Goal: Information Seeking & Learning: Learn about a topic

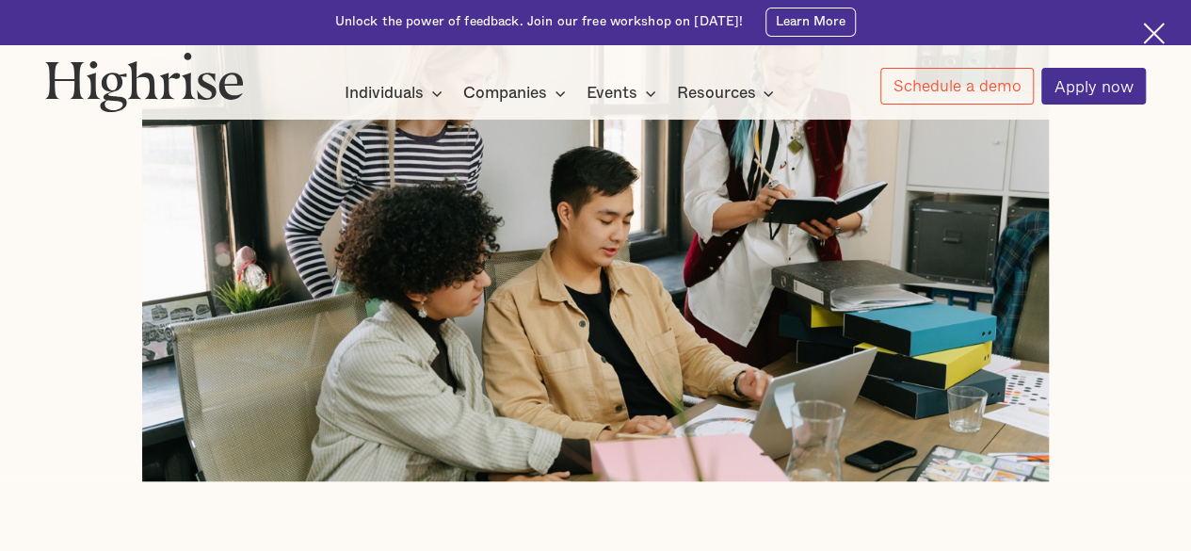
scroll to position [942, 0]
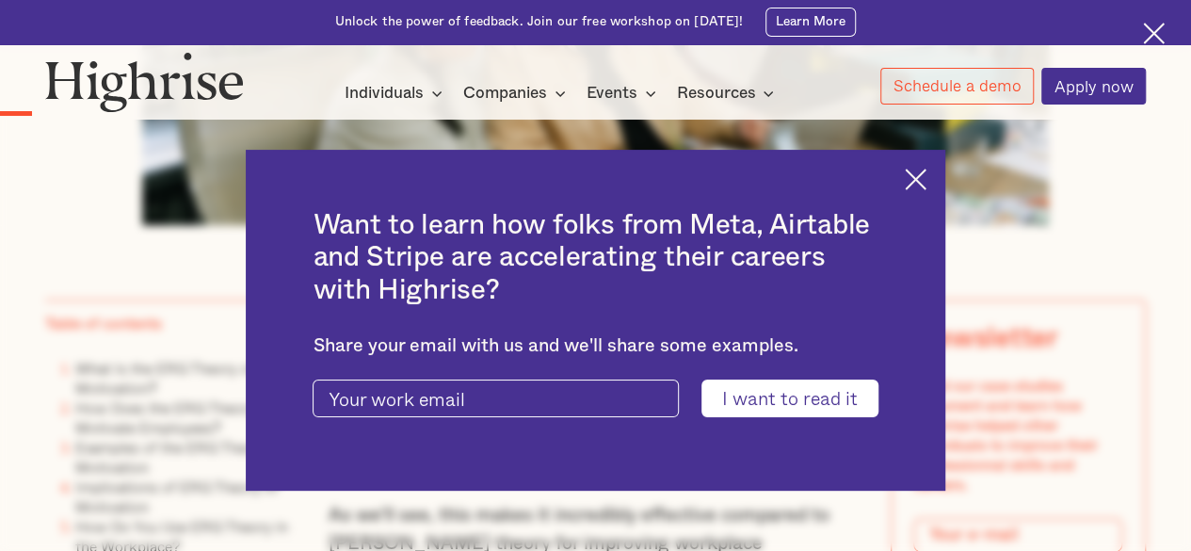
click at [921, 180] on img at bounding box center [916, 180] width 22 height 22
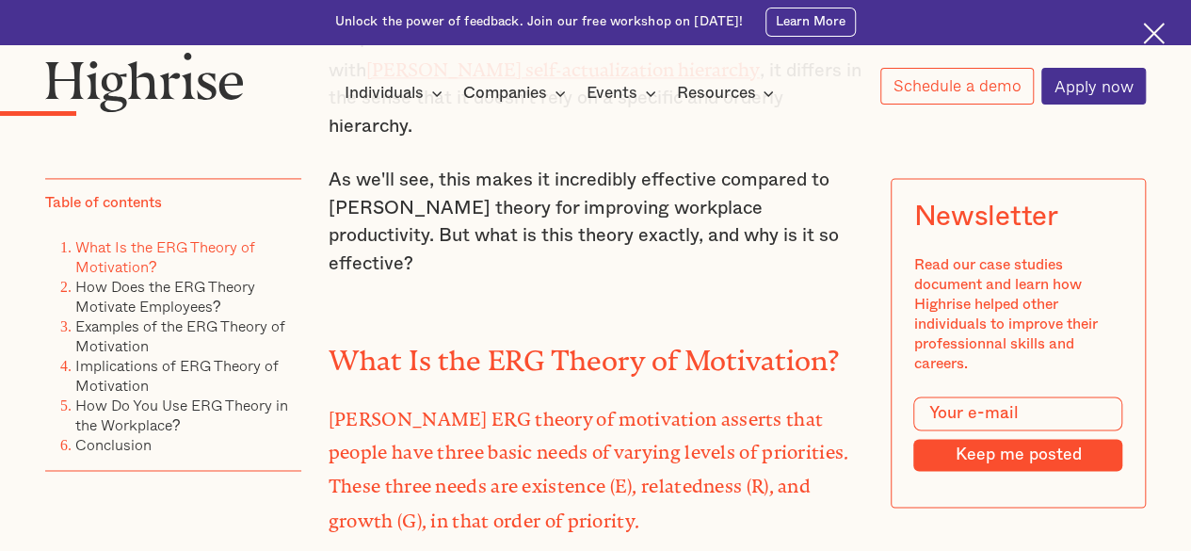
scroll to position [1318, 0]
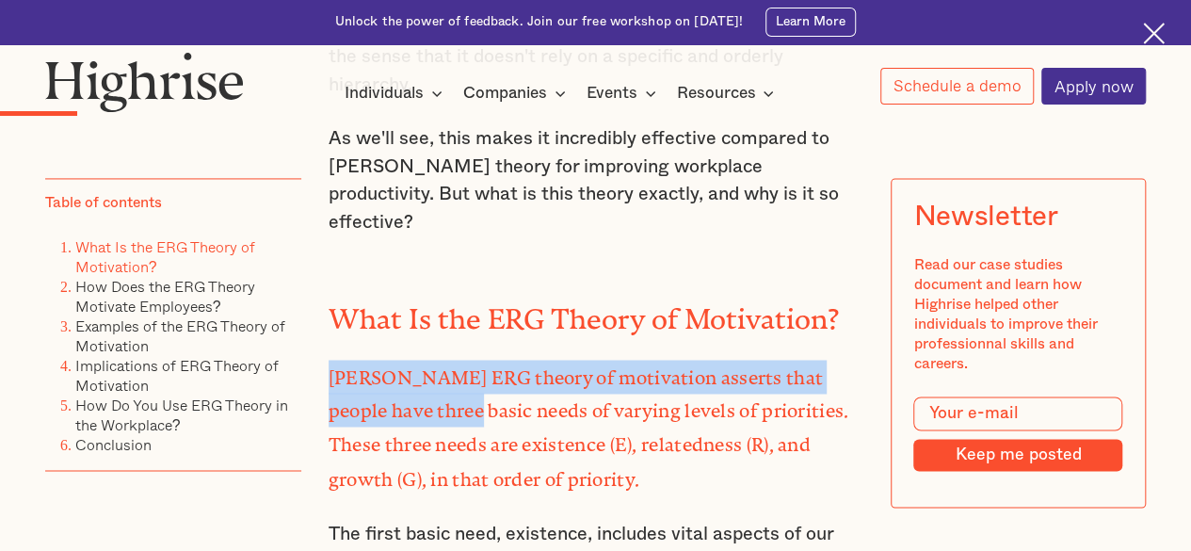
drag, startPoint x: 327, startPoint y: 265, endPoint x: 396, endPoint y: 285, distance: 71.8
click at [396, 367] on strong "[PERSON_NAME] ERG theory of motivation asserts that people have three basic nee…" at bounding box center [589, 423] width 521 height 112
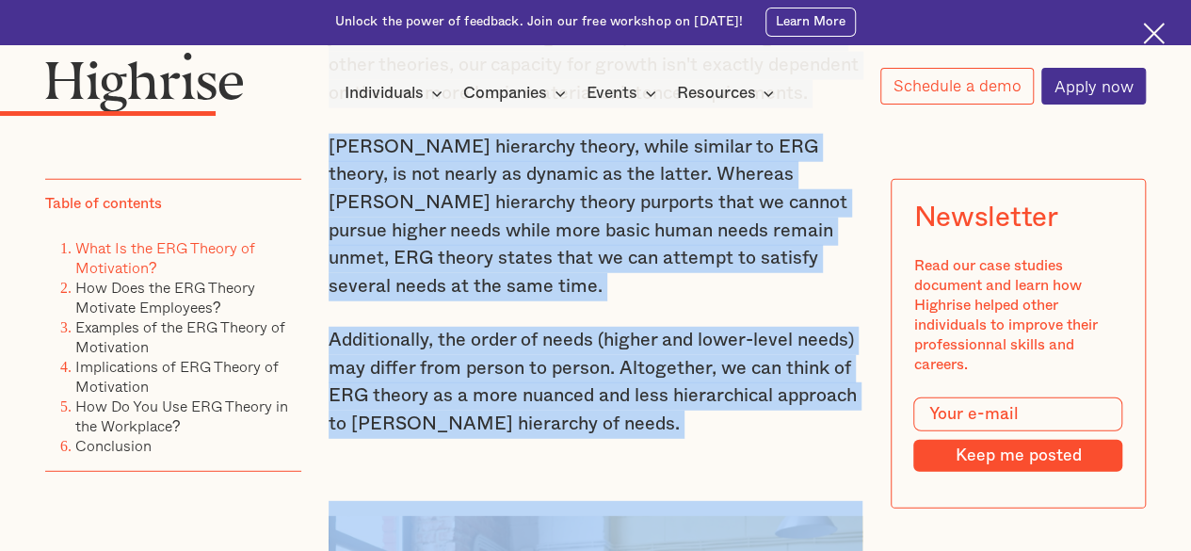
scroll to position [2354, 0]
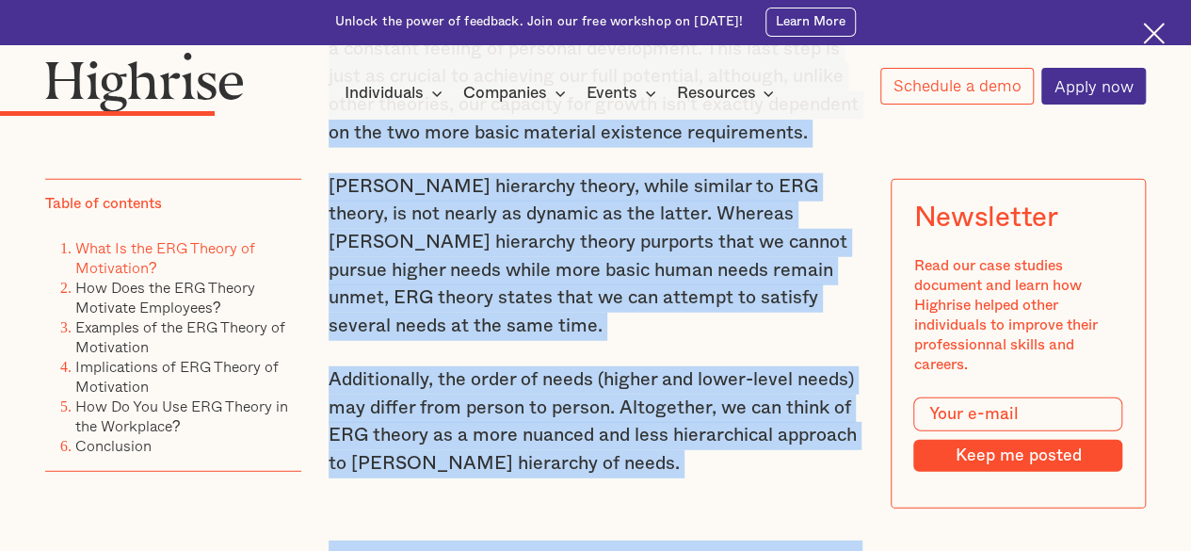
drag, startPoint x: 719, startPoint y: 440, endPoint x: 652, endPoint y: 343, distance: 117.8
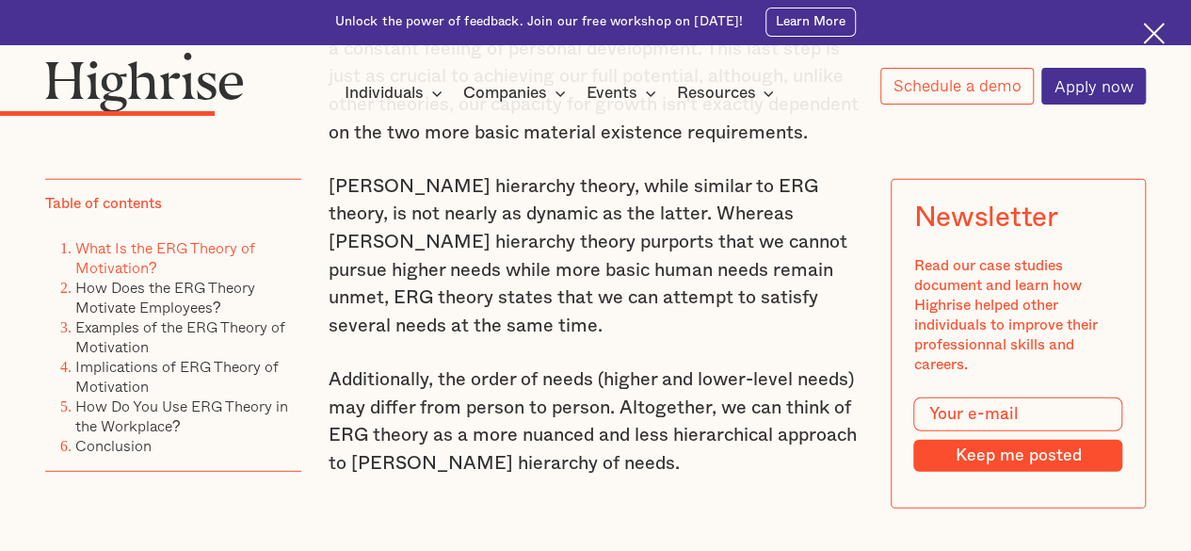
click at [578, 366] on p "Additionally, the order of needs (higher and lower-level needs) may differ from…" at bounding box center [596, 421] width 535 height 111
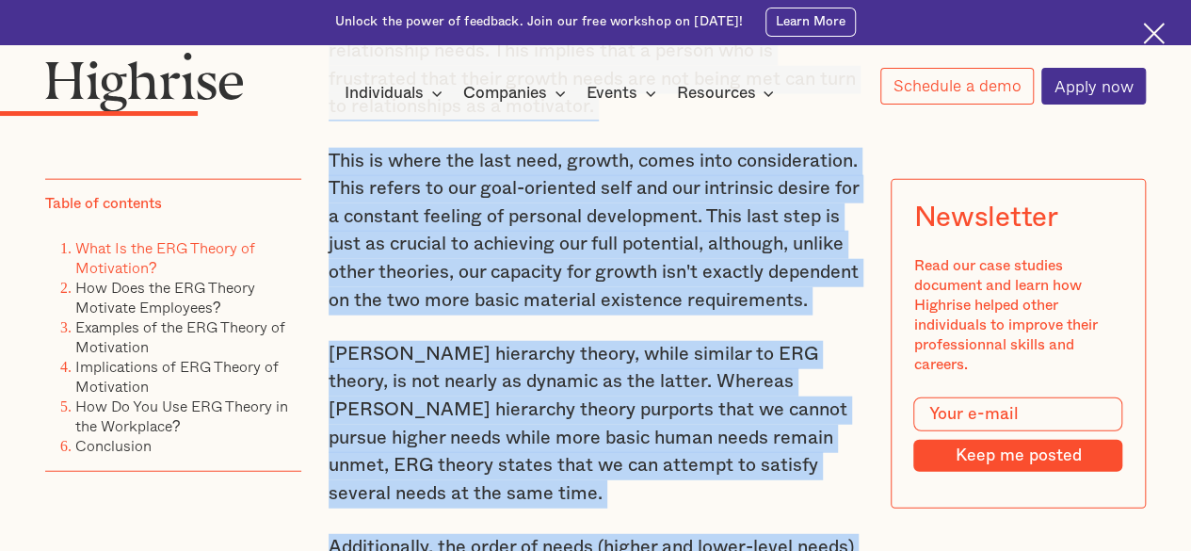
scroll to position [2260, 0]
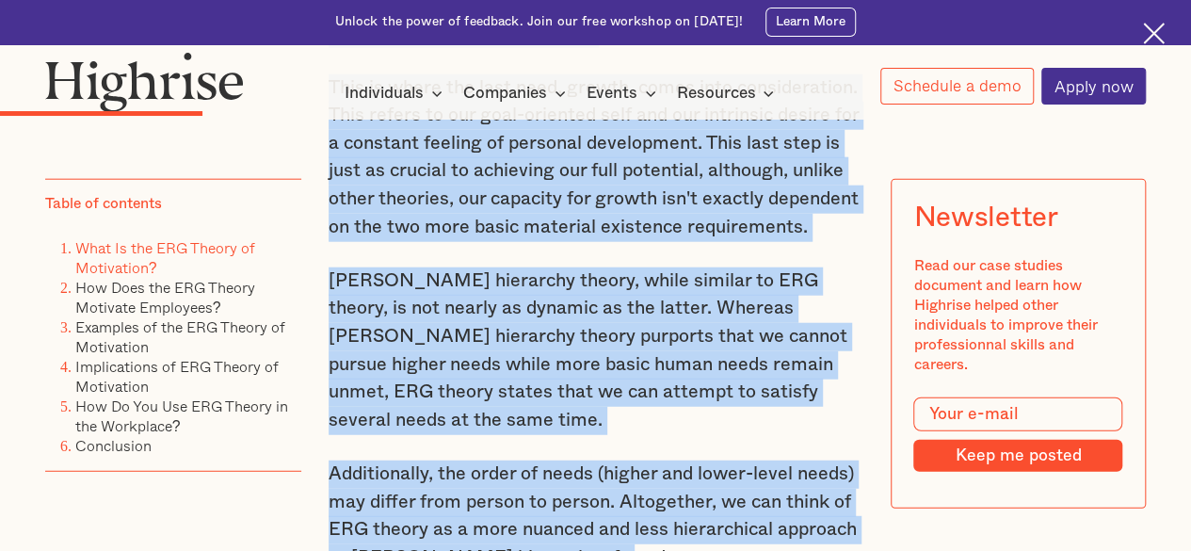
drag, startPoint x: 325, startPoint y: 201, endPoint x: 606, endPoint y: 391, distance: 339.8
copy div "Lore Ip dol SIT Ametco ad Elitseddoe? Temporin'u LAB etdolo ma aliquaenim admin…"
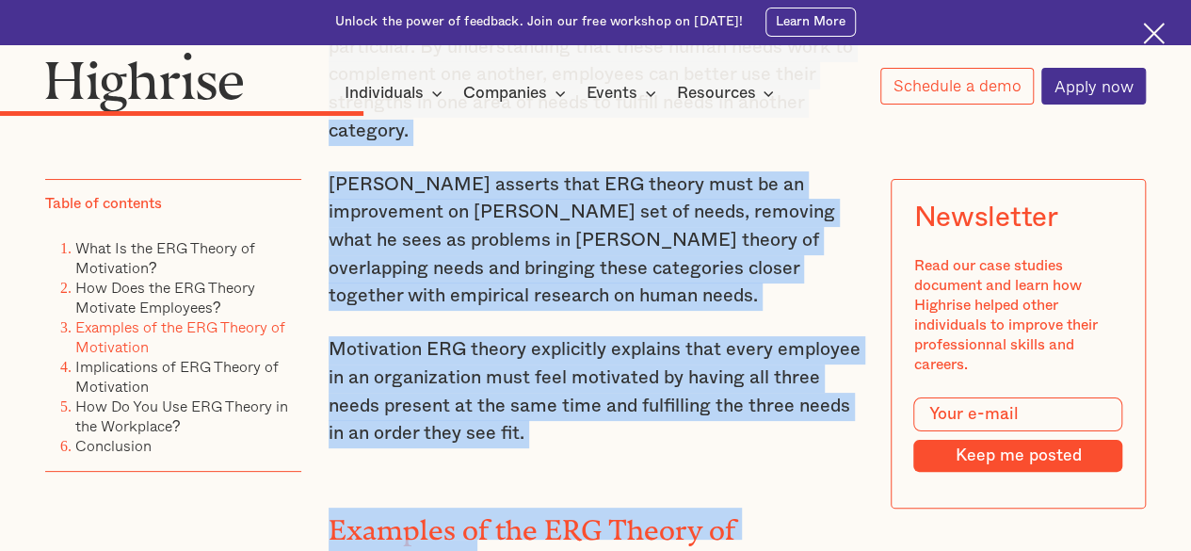
scroll to position [3624, 0]
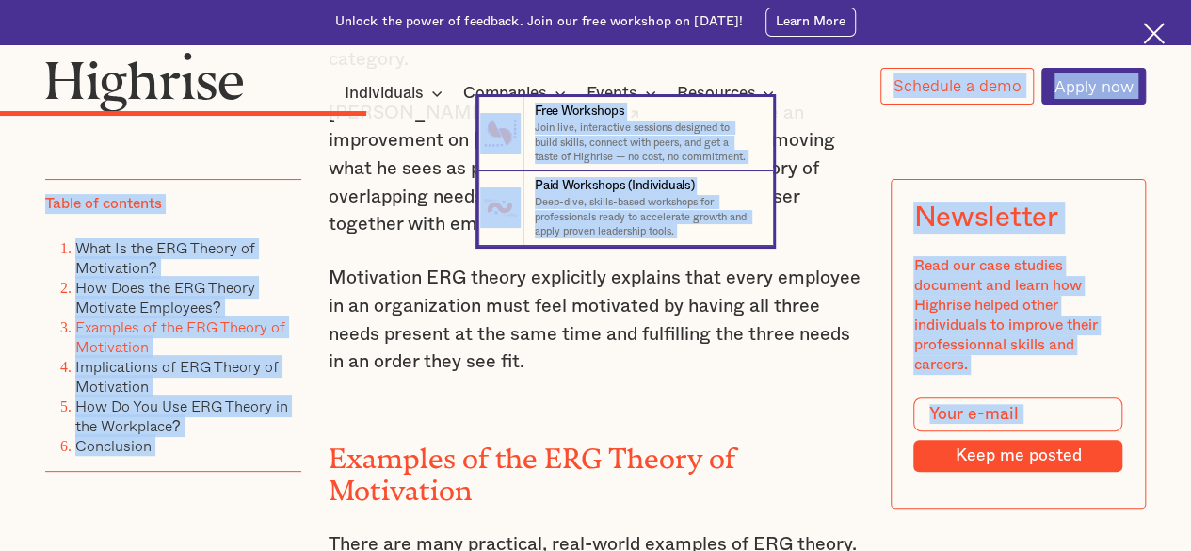
drag, startPoint x: 328, startPoint y: 342, endPoint x: 595, endPoint y: 93, distance: 365.2
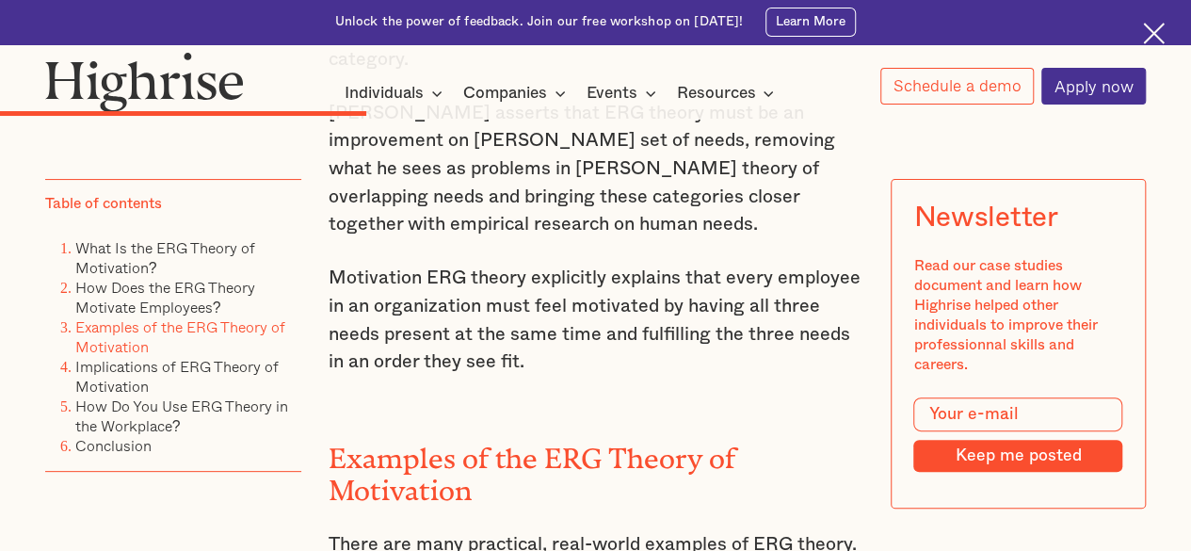
click at [492, 246] on div "How Does the ERG Theory Motivate Employees? [PERSON_NAME] ERG theory motivates …" at bounding box center [596, 430] width 535 height 1413
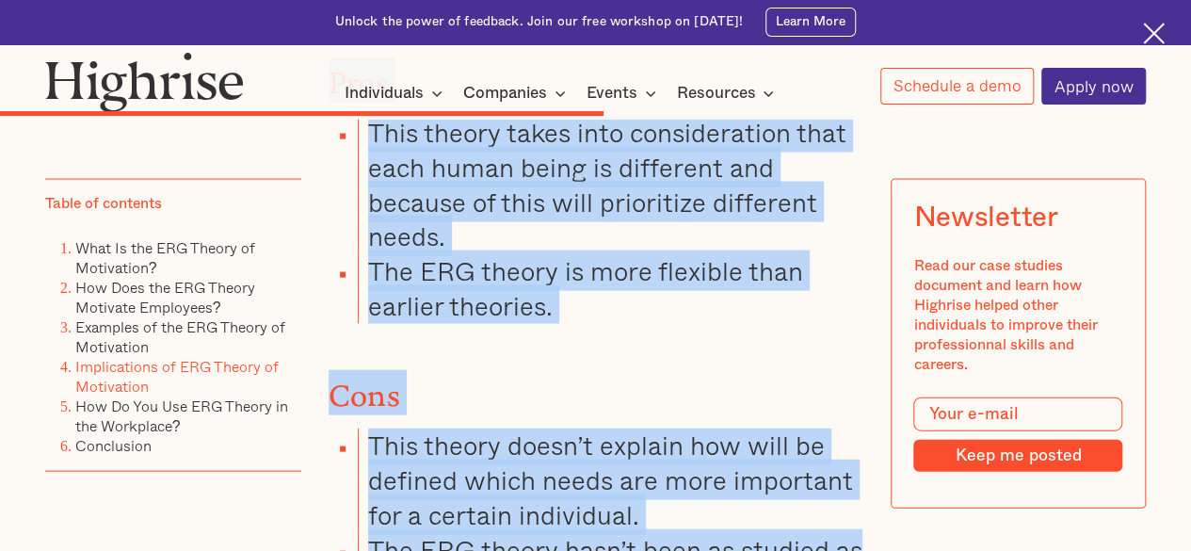
scroll to position [5507, 0]
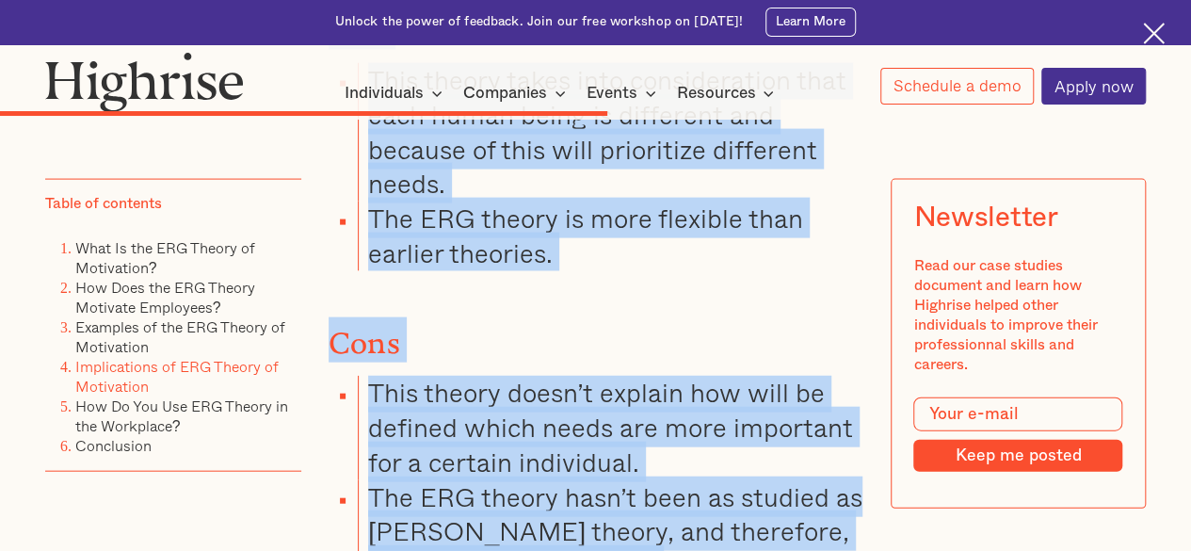
drag, startPoint x: 330, startPoint y: 226, endPoint x: 618, endPoint y: 398, distance: 335.8
copy div "Pros This theory takes into consideration that each human being is different an…"
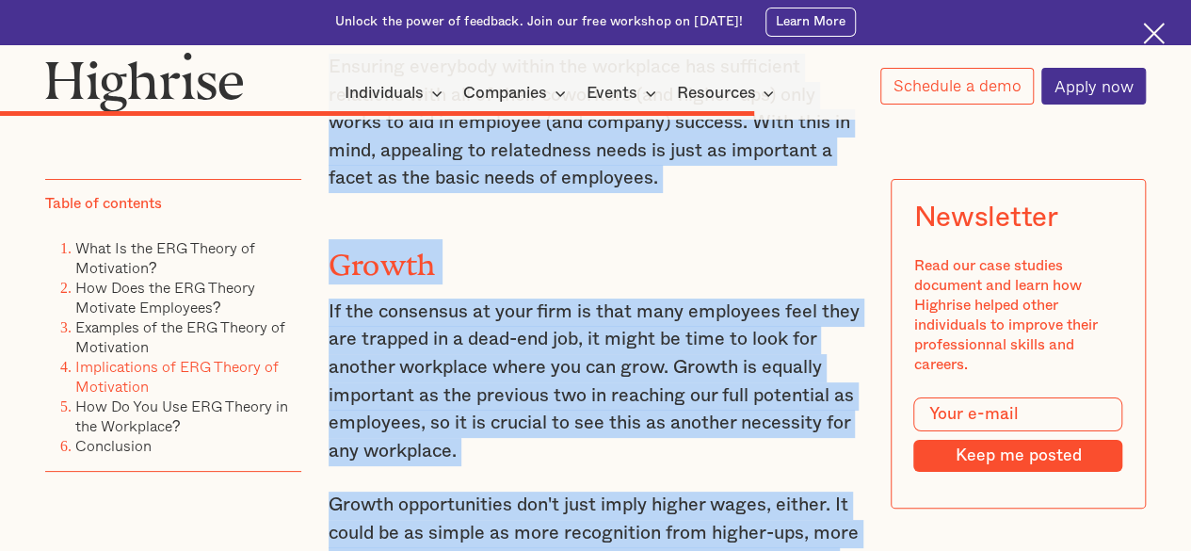
scroll to position [7108, 0]
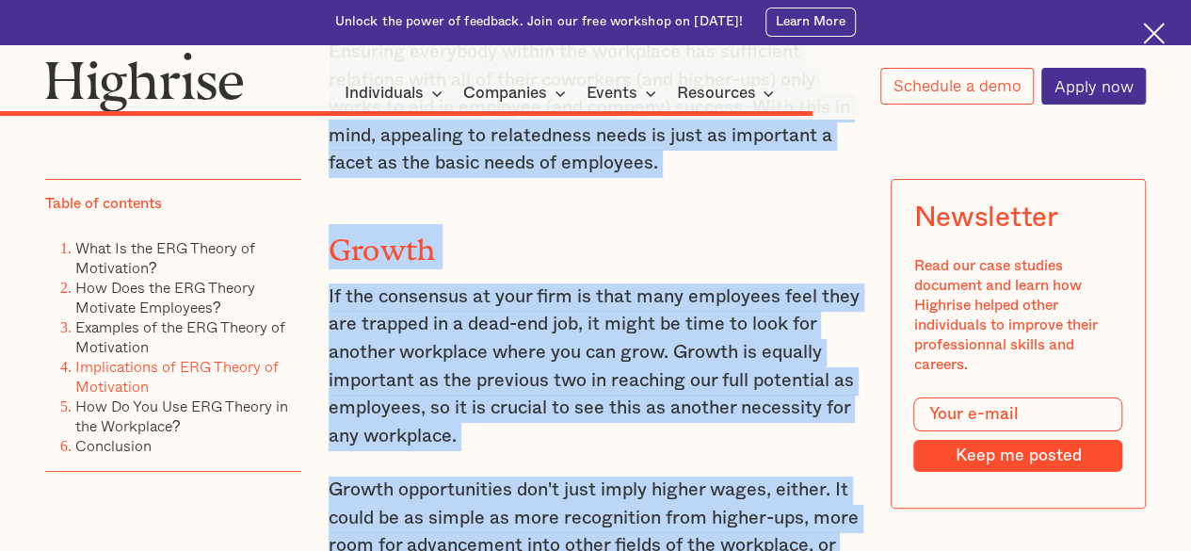
drag, startPoint x: 320, startPoint y: 300, endPoint x: 787, endPoint y: 400, distance: 477.6
copy div "Loremipsu Dolorsit ametconse adip elit sed doei tempor in utlab etdo magna aliq…"
click at [613, 477] on p "Growth opportunities don't just imply higher wages, either. It could be as simp…" at bounding box center [596, 532] width 535 height 111
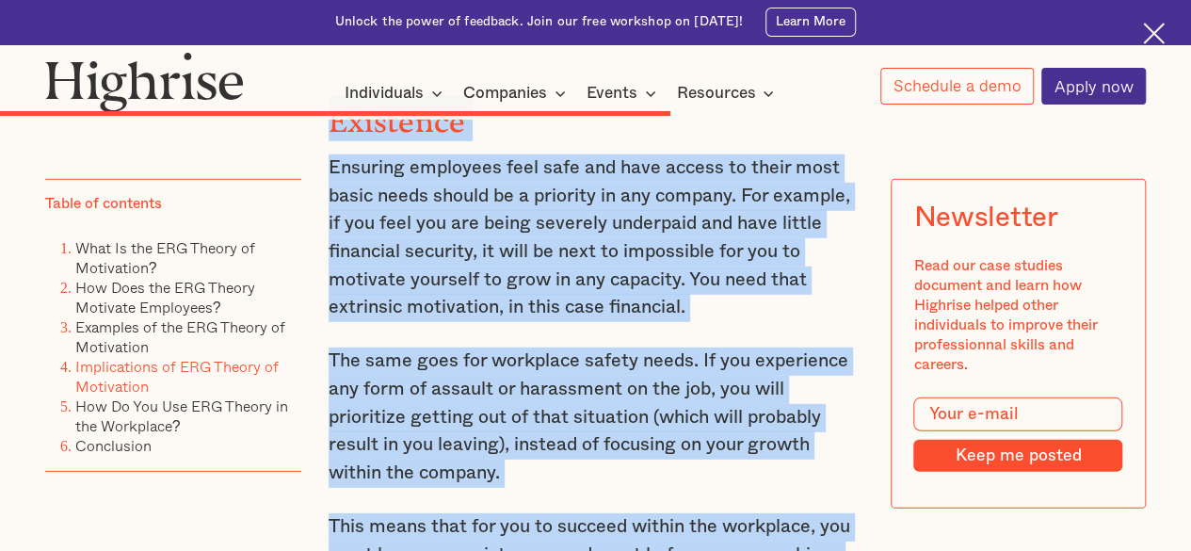
scroll to position [6166, 0]
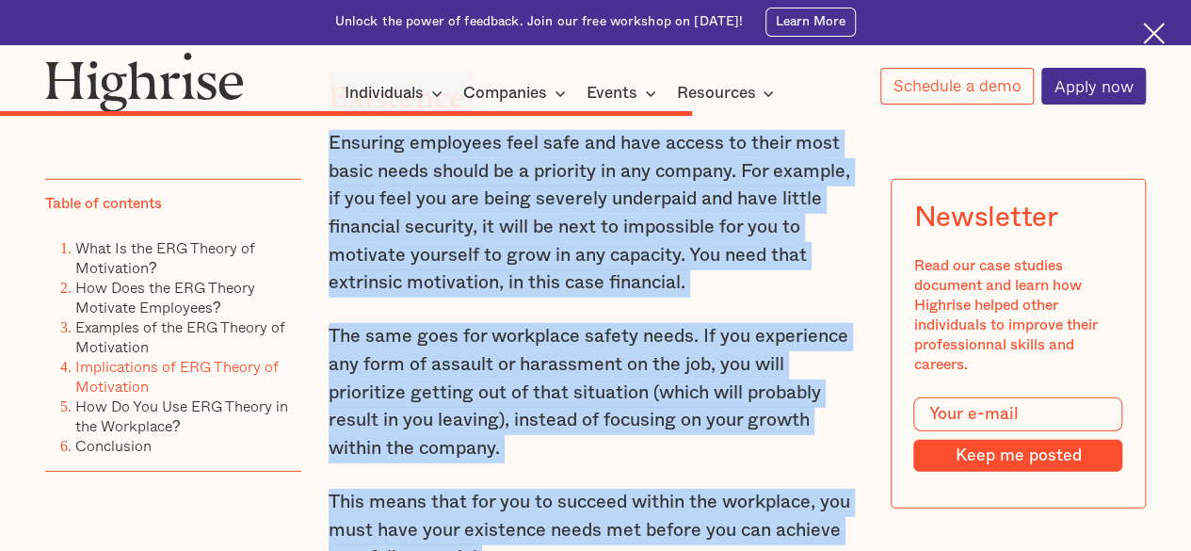
drag, startPoint x: 322, startPoint y: 402, endPoint x: 556, endPoint y: 404, distance: 233.6
copy div "Existence Ensuring employees feel safe and have access to their most basic need…"
